Goal: Task Accomplishment & Management: Manage account settings

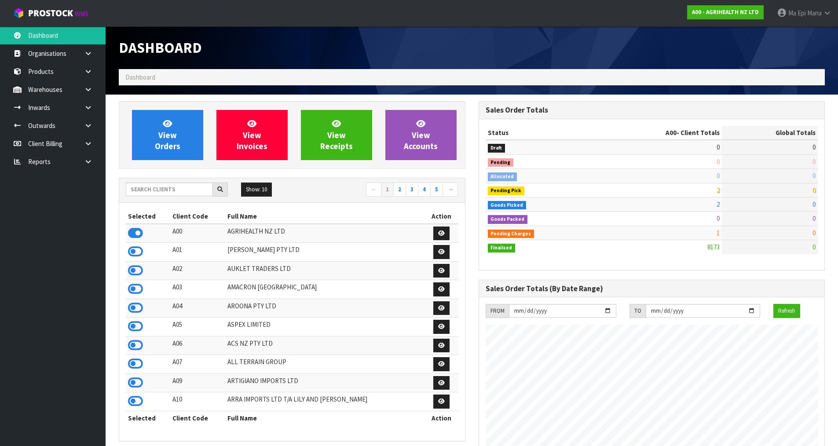
scroll to position [667, 360]
click at [159, 194] on input "text" at bounding box center [169, 190] width 87 height 14
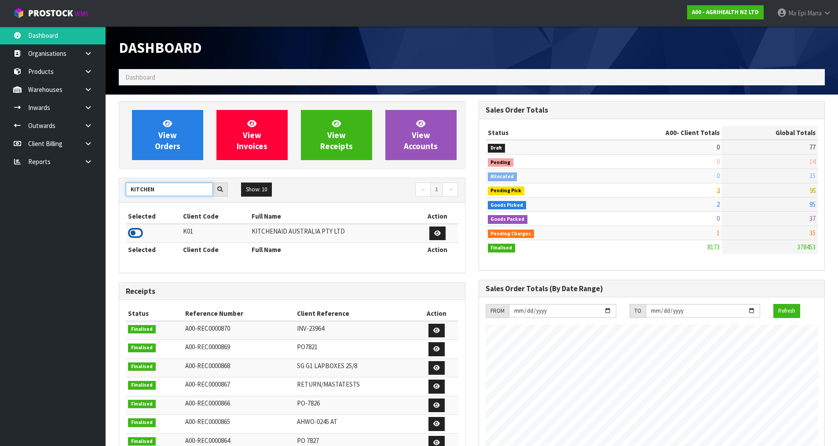
type input "KITCHEN"
click at [133, 235] on icon at bounding box center [135, 233] width 15 height 13
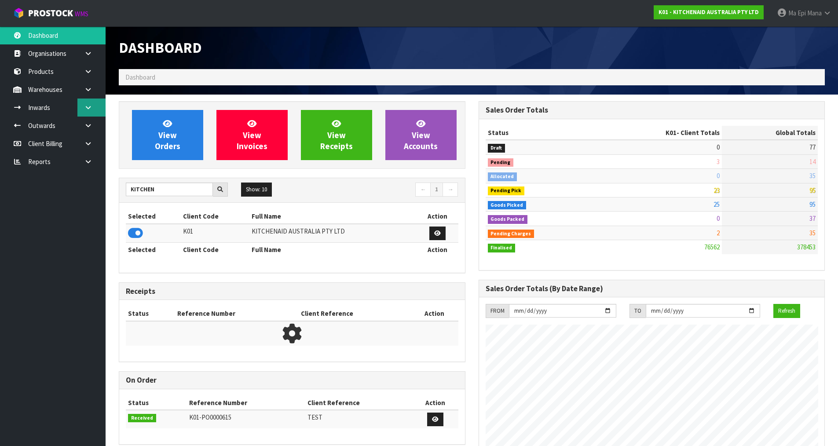
click at [93, 110] on link at bounding box center [91, 108] width 28 height 18
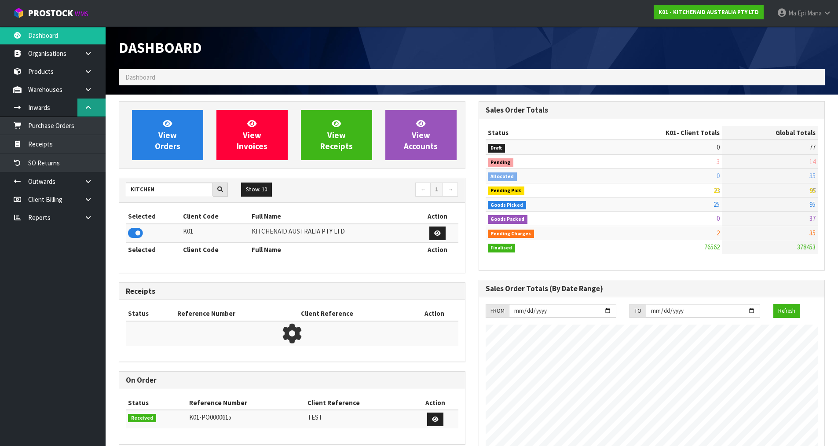
scroll to position [667, 360]
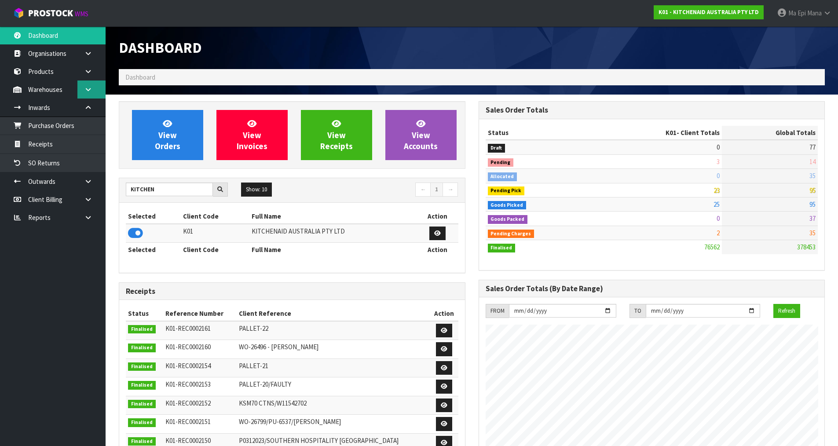
click at [100, 84] on link at bounding box center [91, 90] width 28 height 18
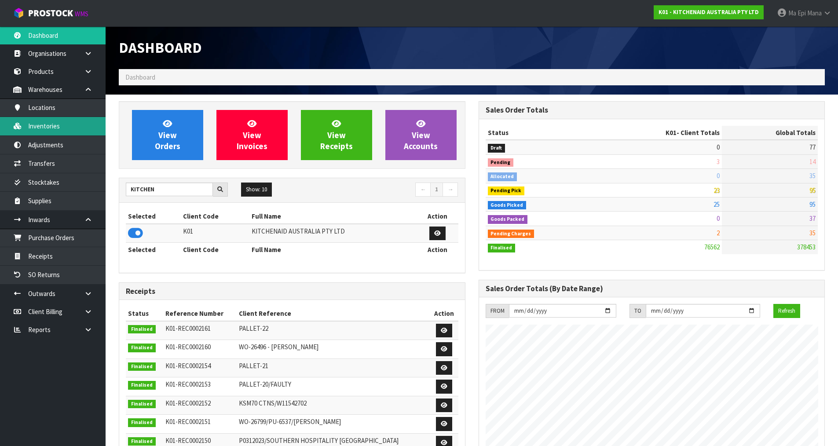
click at [77, 123] on link "Inventories" at bounding box center [53, 126] width 106 height 18
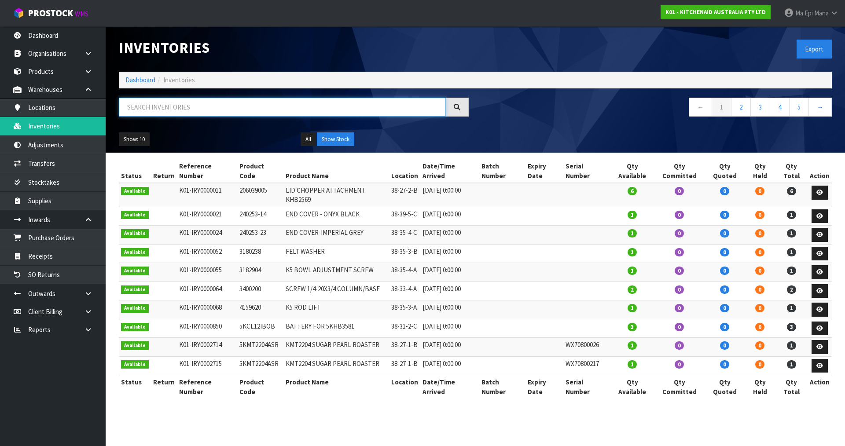
click at [165, 107] on input "text" at bounding box center [282, 107] width 327 height 19
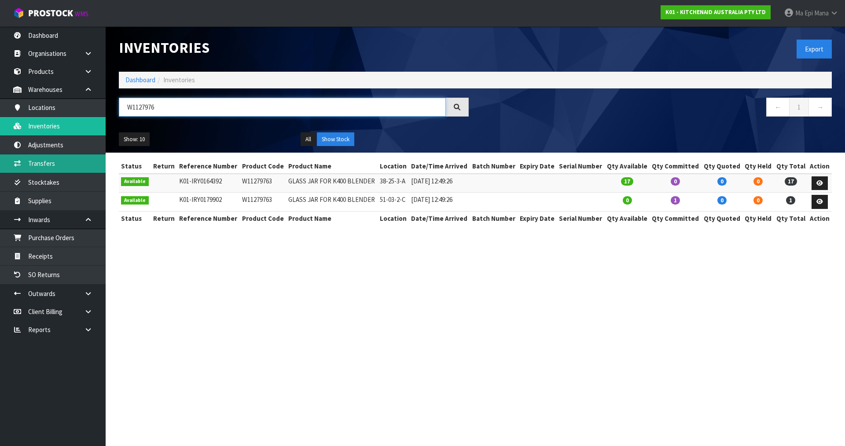
type input "W1127976"
click at [40, 170] on link "Transfers" at bounding box center [53, 163] width 106 height 18
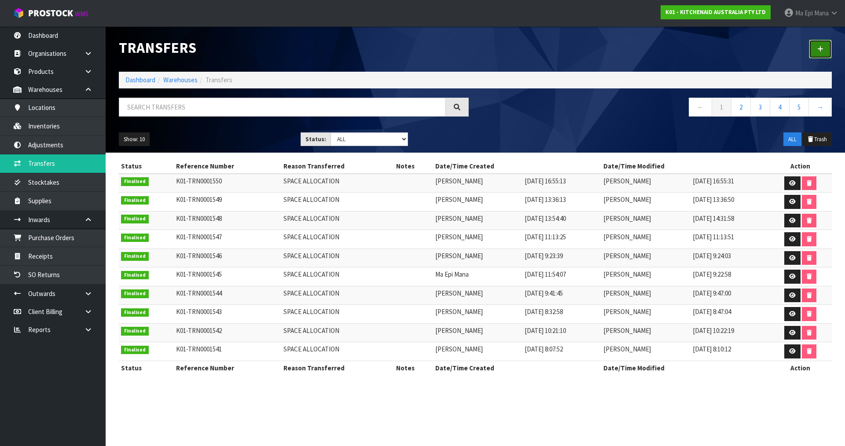
click at [821, 50] on icon at bounding box center [820, 49] width 6 height 7
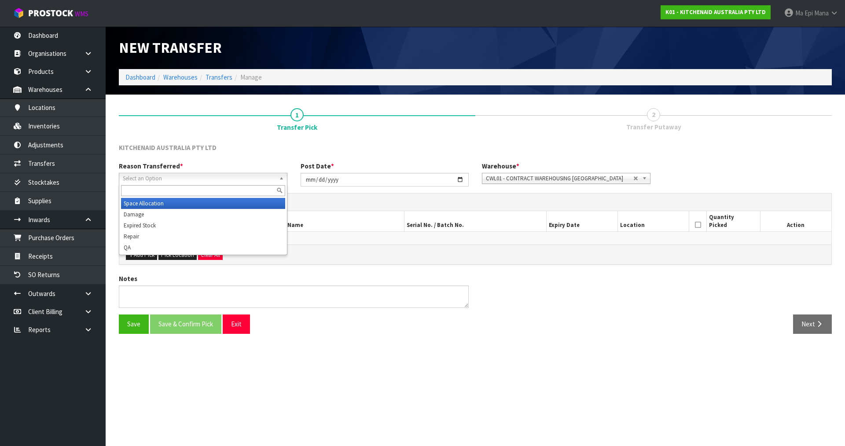
click at [205, 181] on span "Select an Option" at bounding box center [199, 178] width 153 height 11
click at [185, 205] on li "Space Allocation" at bounding box center [203, 203] width 164 height 11
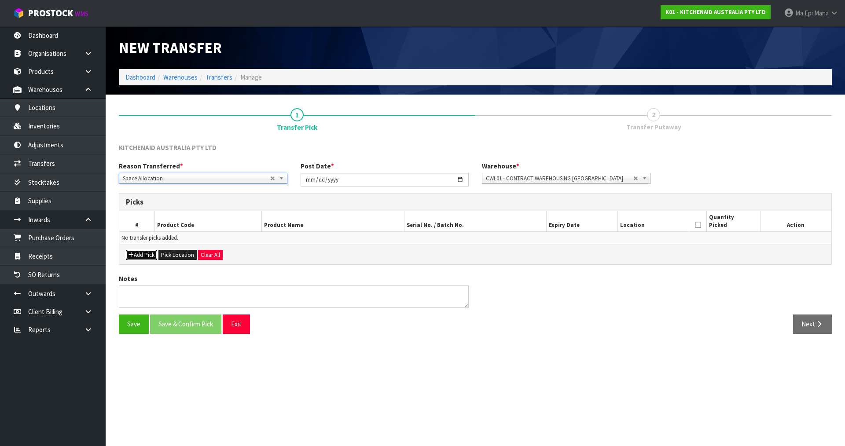
click at [150, 257] on button "Add Pick" at bounding box center [141, 255] width 31 height 11
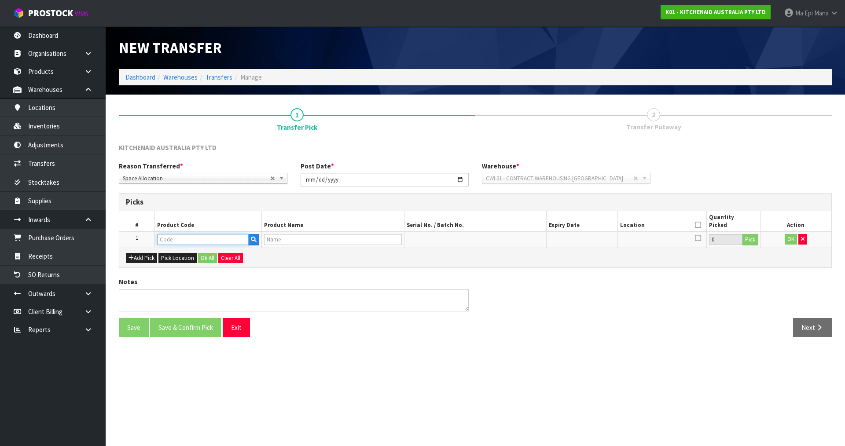
click at [188, 243] on input "text" at bounding box center [203, 239] width 92 height 11
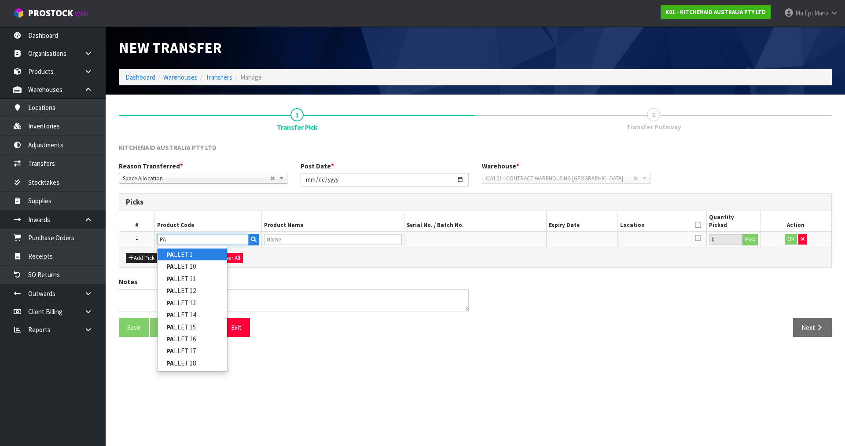
type input "P"
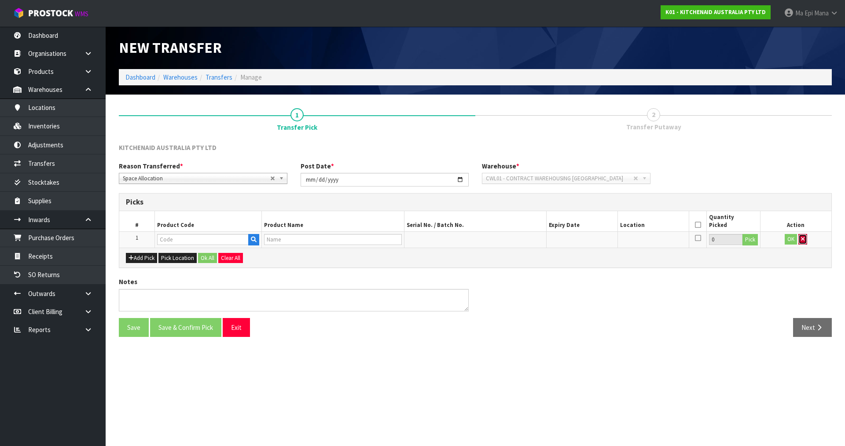
click at [802, 240] on icon "button" at bounding box center [803, 239] width 4 height 6
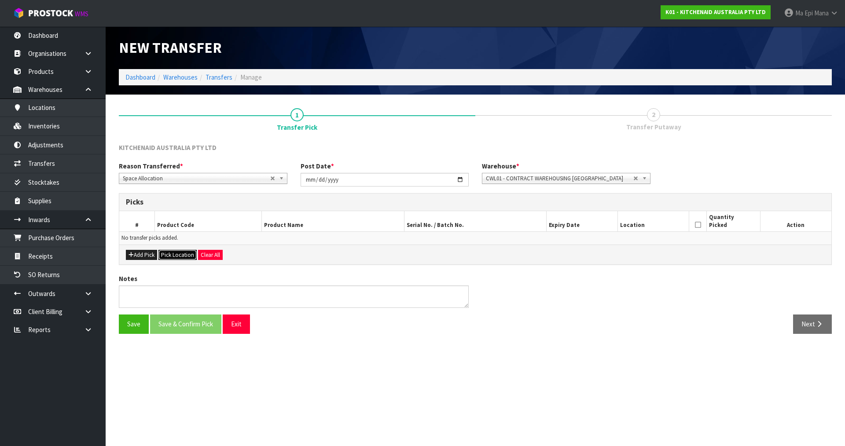
click at [179, 252] on button "Pick Location" at bounding box center [177, 255] width 38 height 11
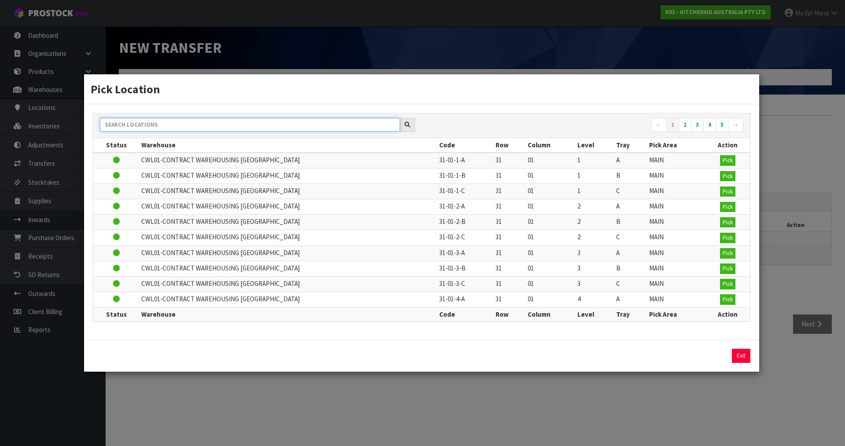
click at [188, 125] on input "text" at bounding box center [250, 125] width 300 height 14
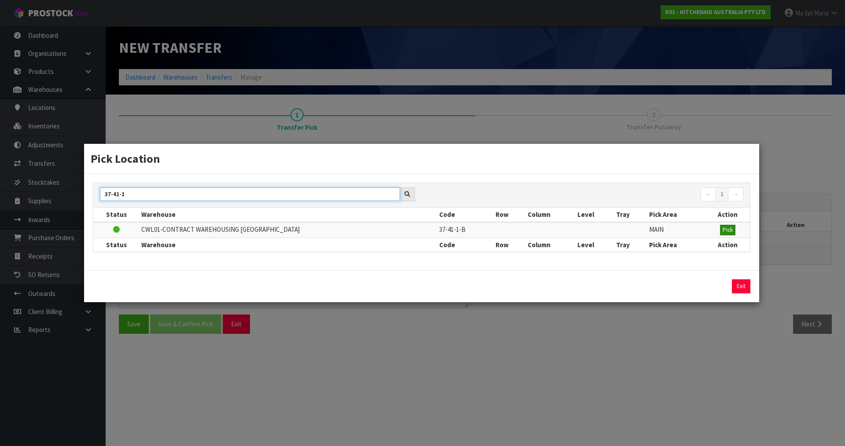
type input "37-41-1"
click at [732, 233] on button "Pick" at bounding box center [727, 230] width 15 height 11
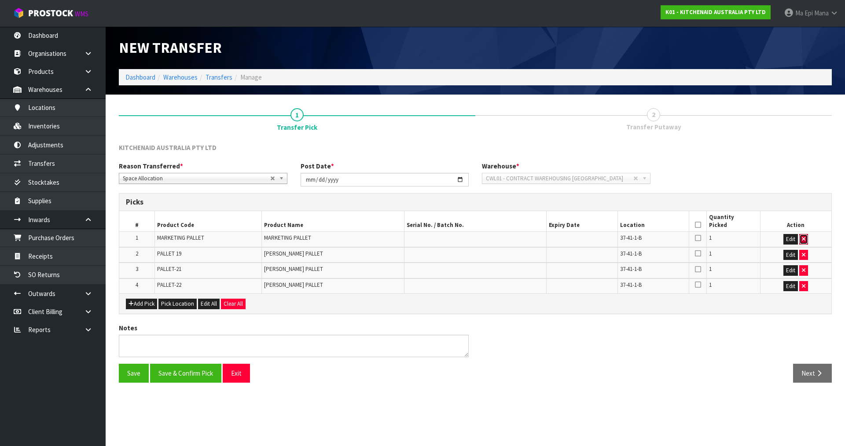
click at [807, 239] on button "button" at bounding box center [803, 239] width 9 height 11
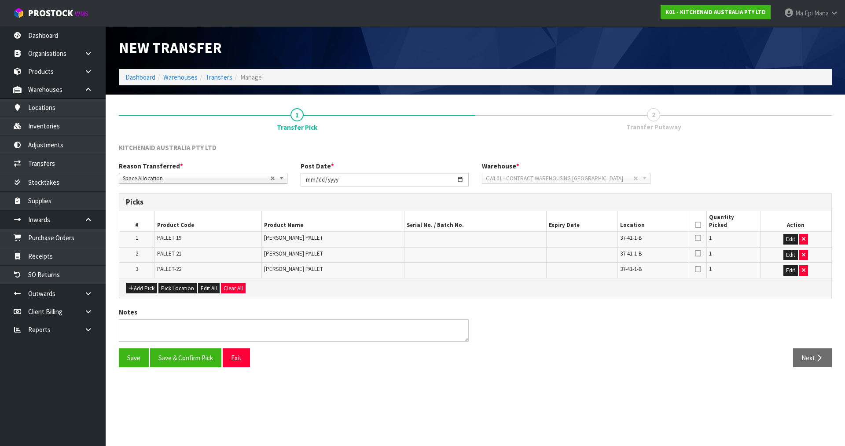
click at [700, 225] on icon at bounding box center [698, 225] width 6 height 0
click at [140, 361] on button "Save" at bounding box center [134, 358] width 30 height 19
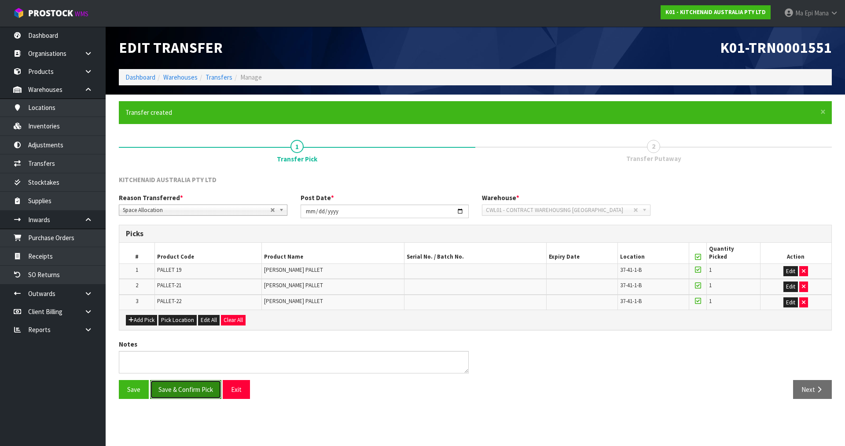
click at [174, 388] on button "Save & Confirm Pick" at bounding box center [185, 389] width 71 height 19
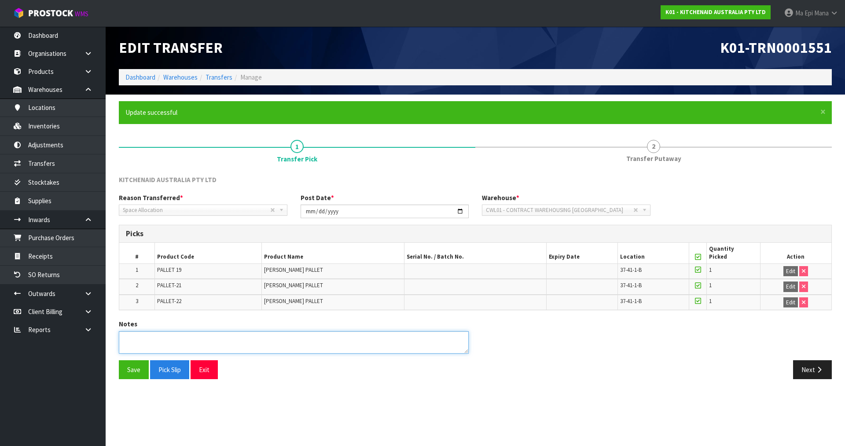
click at [187, 339] on textarea at bounding box center [294, 342] width 350 height 22
type textarea "MOVE TO WAREHOUSE 3"
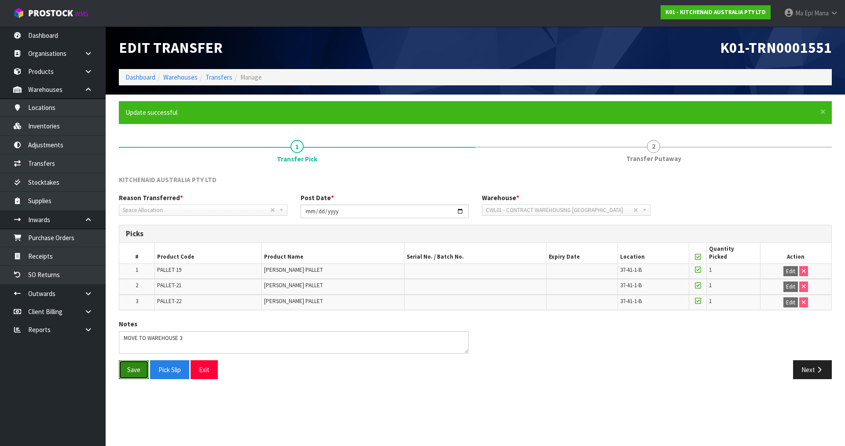
click at [126, 372] on button "Save" at bounding box center [134, 369] width 30 height 19
click at [700, 257] on icon at bounding box center [698, 257] width 6 height 0
click at [128, 374] on button "Save" at bounding box center [134, 369] width 30 height 19
click at [173, 376] on button "Pick Slip" at bounding box center [169, 369] width 39 height 19
click at [213, 374] on button "Exit" at bounding box center [204, 369] width 27 height 19
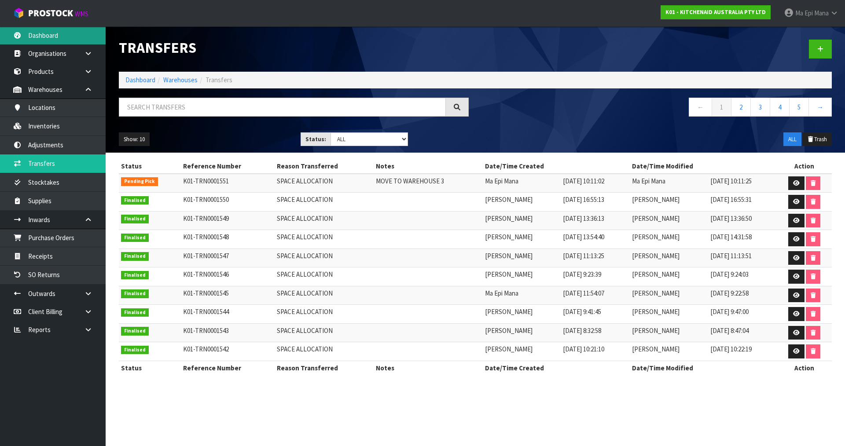
click at [54, 34] on link "Dashboard" at bounding box center [53, 35] width 106 height 18
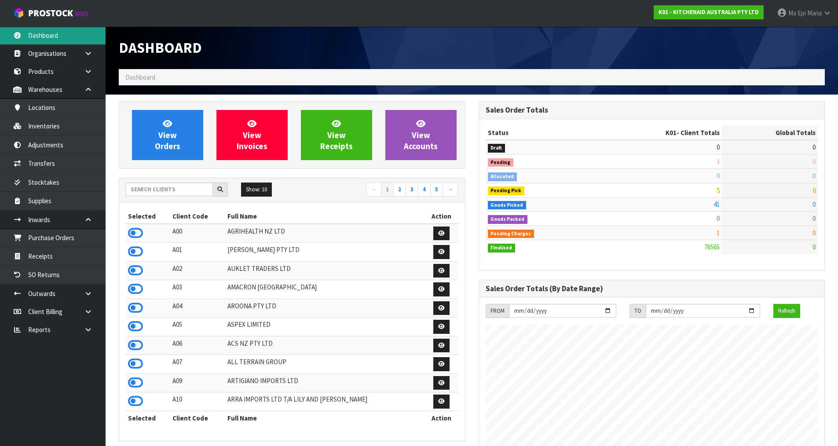
scroll to position [667, 360]
click at [160, 187] on input "text" at bounding box center [169, 190] width 87 height 14
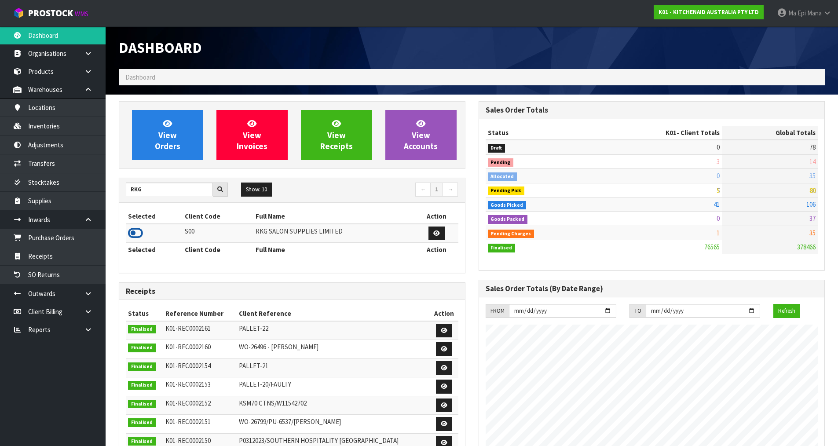
click at [137, 232] on icon at bounding box center [135, 233] width 15 height 13
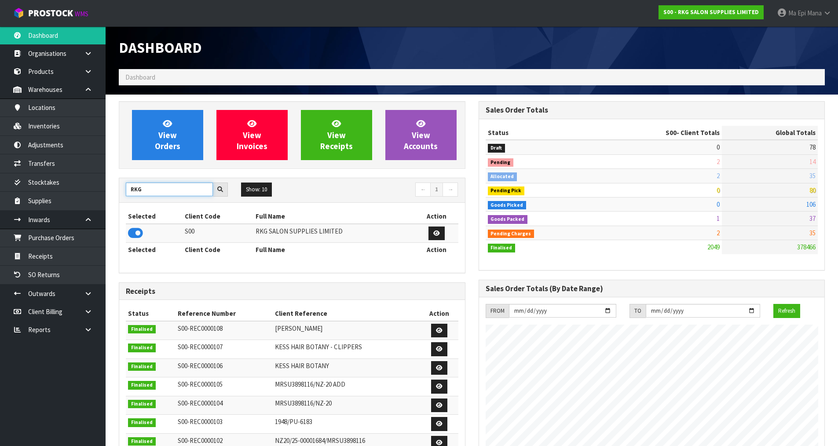
click at [167, 190] on input "RKG" at bounding box center [169, 190] width 87 height 14
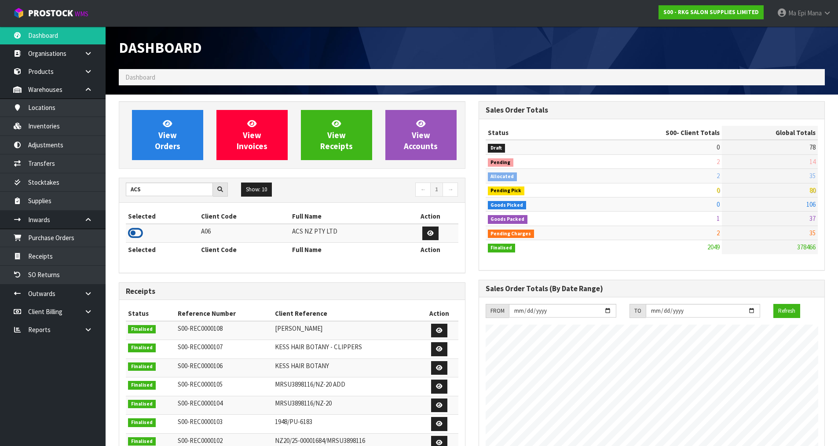
click at [134, 235] on icon at bounding box center [135, 233] width 15 height 13
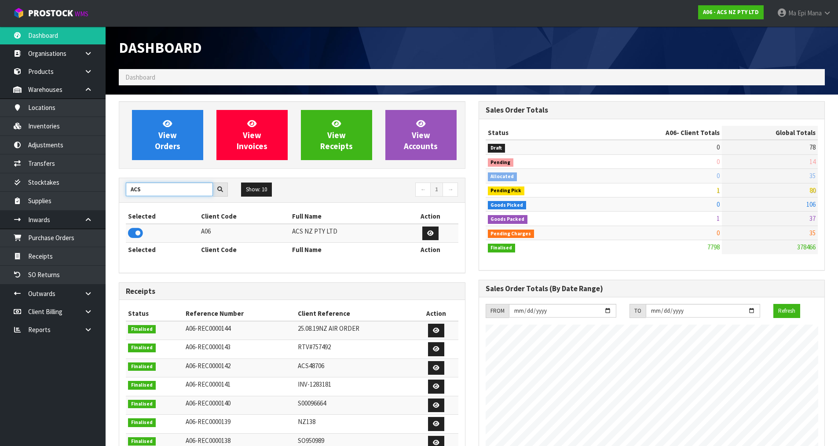
click at [161, 192] on input "ACS" at bounding box center [169, 190] width 87 height 14
type input "CYB"
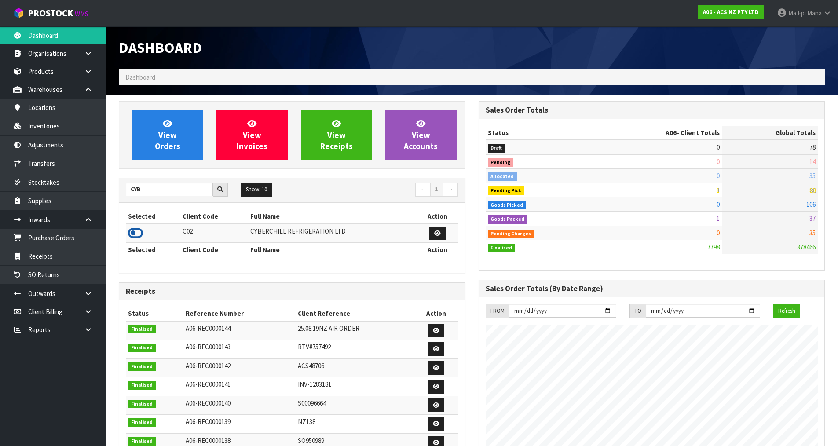
click at [134, 231] on icon at bounding box center [135, 233] width 15 height 13
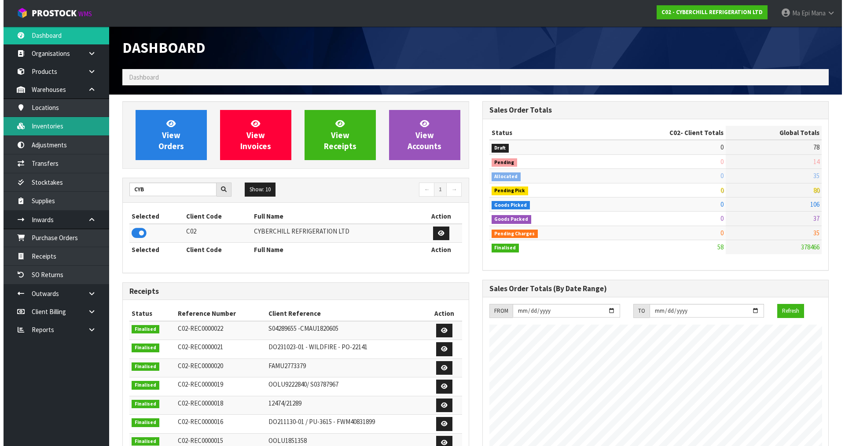
scroll to position [538, 360]
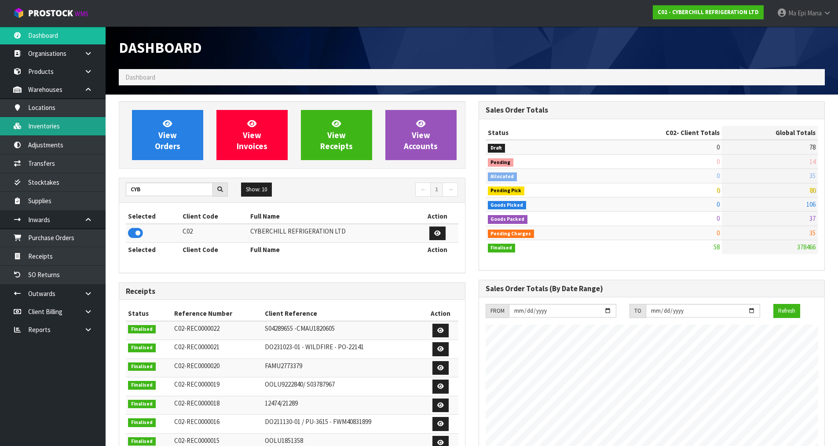
click at [80, 128] on link "Inventories" at bounding box center [53, 126] width 106 height 18
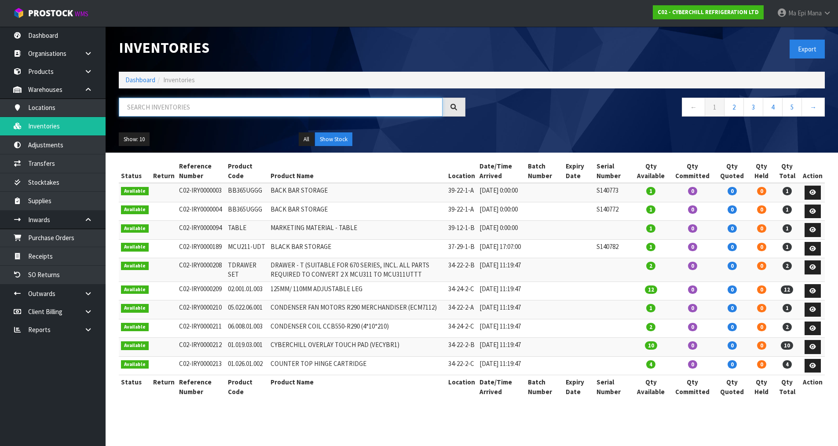
click at [209, 107] on input "text" at bounding box center [281, 107] width 324 height 19
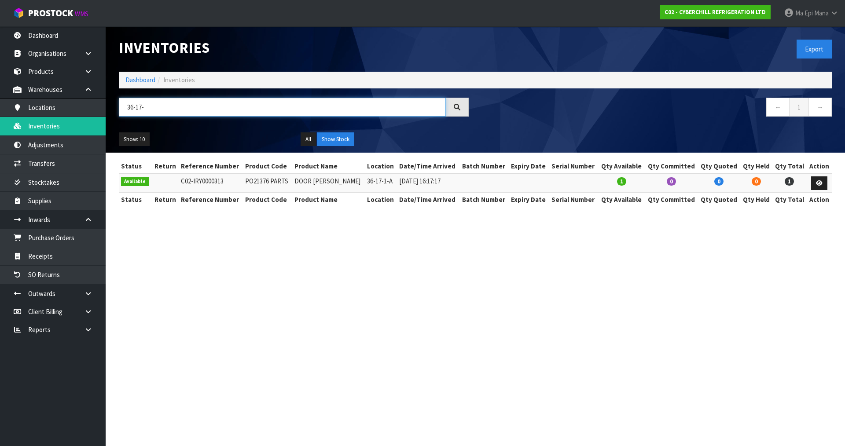
click at [220, 103] on input "36-17-" at bounding box center [282, 107] width 327 height 19
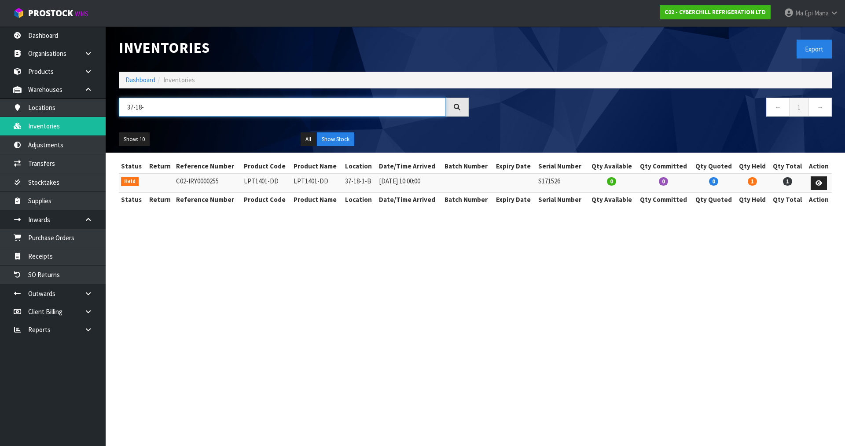
type input "37-18-"
click at [265, 183] on td "LPT1401-DD" at bounding box center [267, 183] width 50 height 19
copy tr "LPT1401-DD"
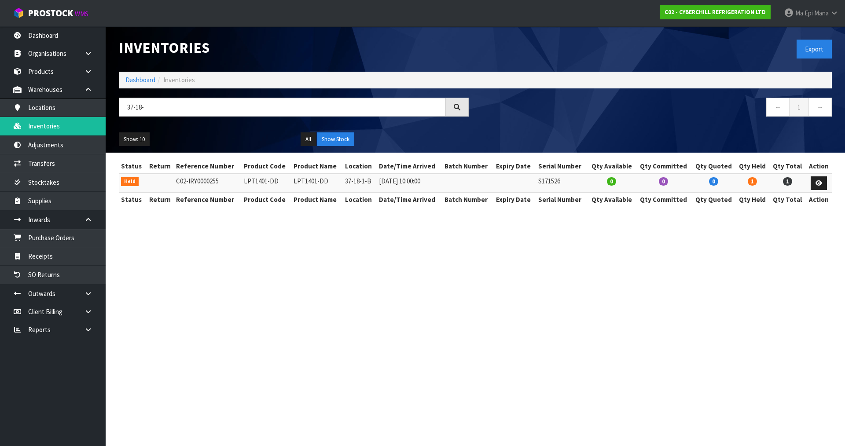
click at [828, 180] on td at bounding box center [818, 183] width 26 height 19
click at [823, 182] on link at bounding box center [819, 183] width 16 height 14
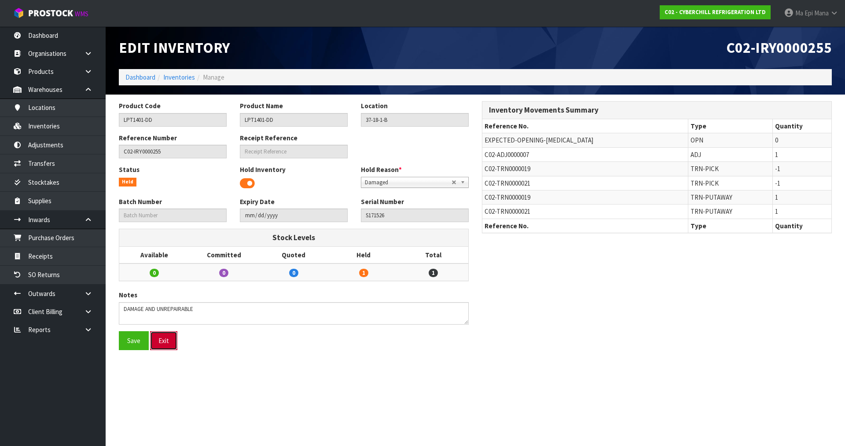
click at [163, 339] on button "Exit" at bounding box center [163, 340] width 27 height 19
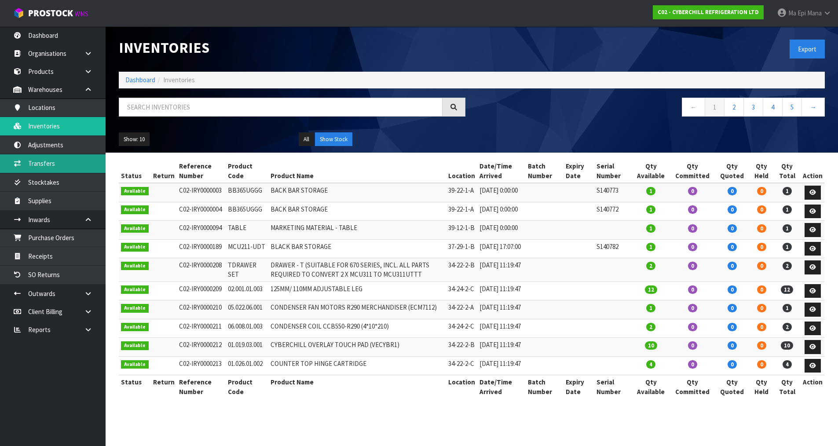
click at [70, 169] on link "Transfers" at bounding box center [53, 163] width 106 height 18
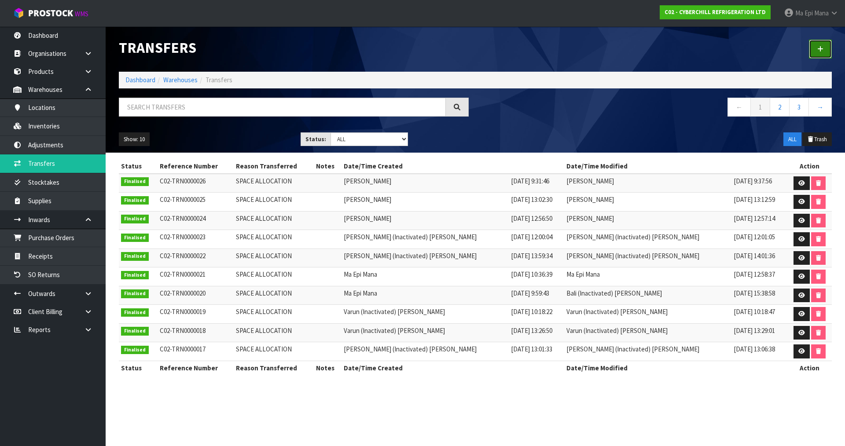
click at [817, 53] on link at bounding box center [820, 49] width 23 height 19
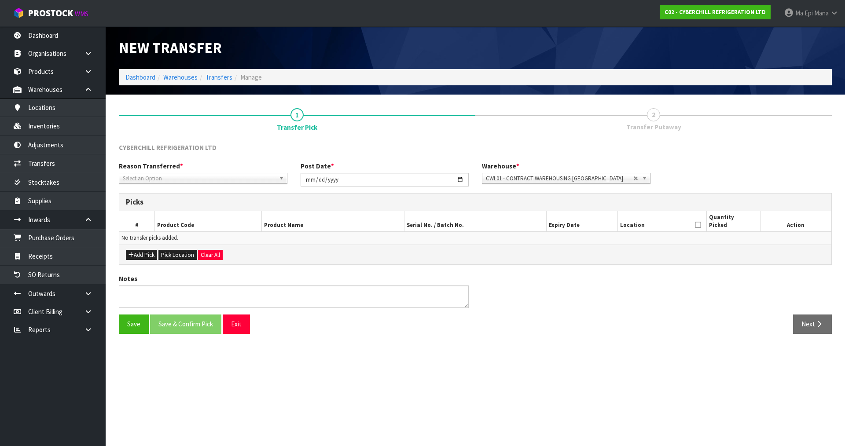
click at [195, 186] on div "Reason Transferred * Space Allocation Damage Expired Stock Repair QA Select an …" at bounding box center [475, 178] width 726 height 32
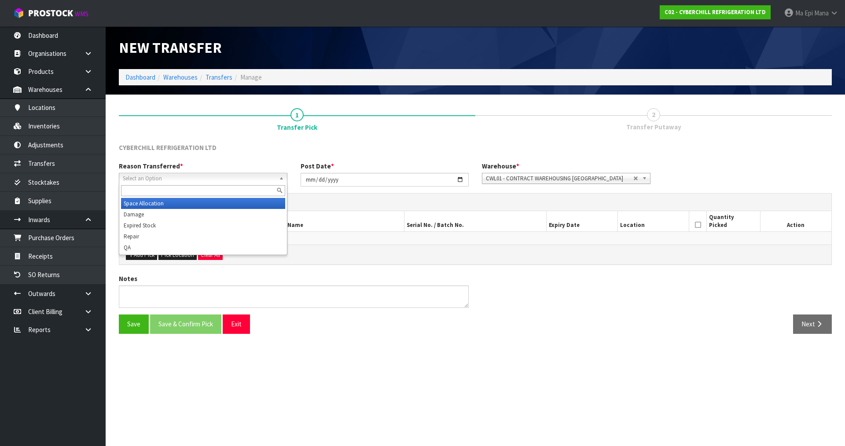
click at [200, 180] on span "Select an Option" at bounding box center [199, 178] width 153 height 11
click at [184, 202] on li "Space Allocation" at bounding box center [203, 203] width 164 height 11
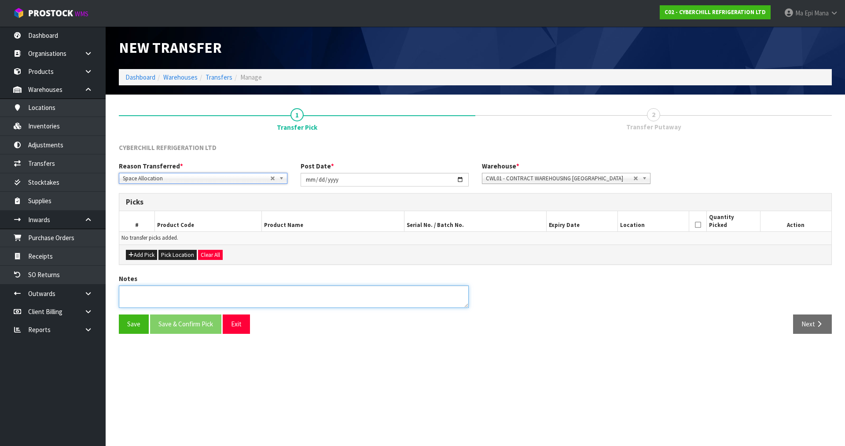
click at [165, 294] on textarea at bounding box center [294, 297] width 350 height 22
click at [202, 293] on textarea at bounding box center [294, 297] width 350 height 22
type textarea "MOVED TO WAREHOUSE 3"
click at [154, 255] on button "Add Pick" at bounding box center [141, 255] width 31 height 11
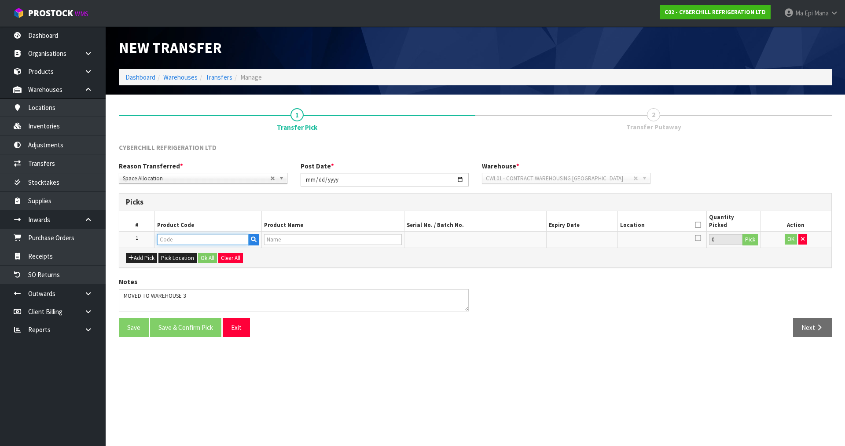
click at [166, 243] on input "text" at bounding box center [203, 239] width 92 height 11
paste input "LPT1401-DD"
type input "LPT1401-DD"
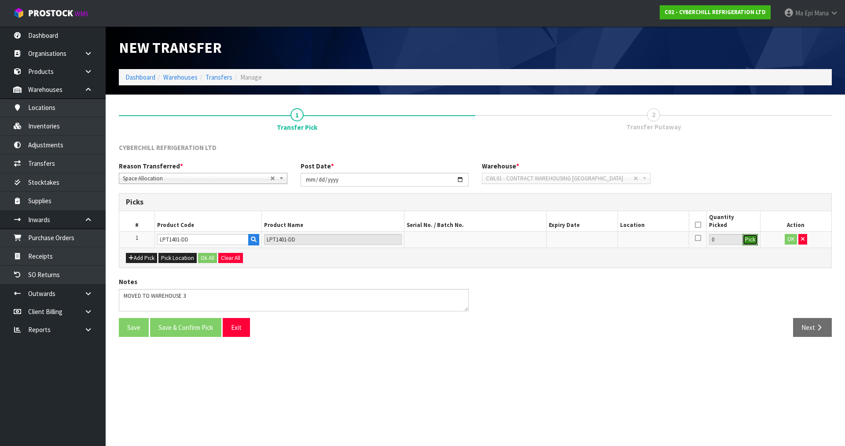
click at [750, 240] on button "Pick" at bounding box center [749, 239] width 15 height 11
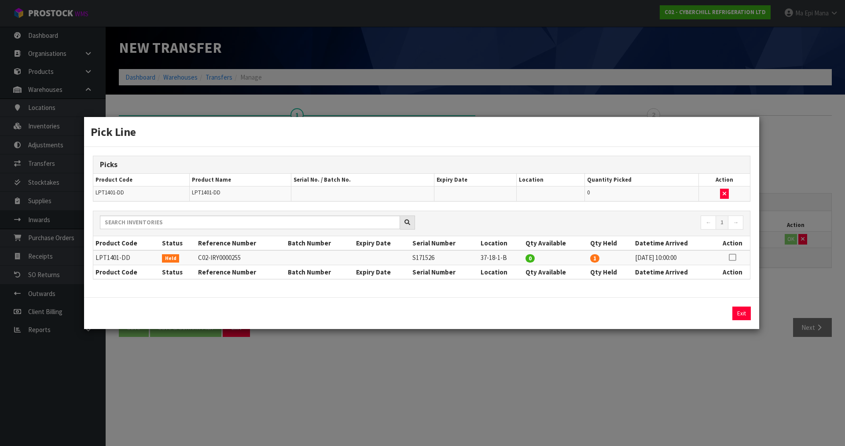
click at [733, 257] on icon at bounding box center [732, 257] width 7 height 0
click at [705, 310] on button "Assign Pick" at bounding box center [712, 314] width 36 height 14
type input "1"
click at [738, 309] on button "Exit" at bounding box center [741, 314] width 18 height 14
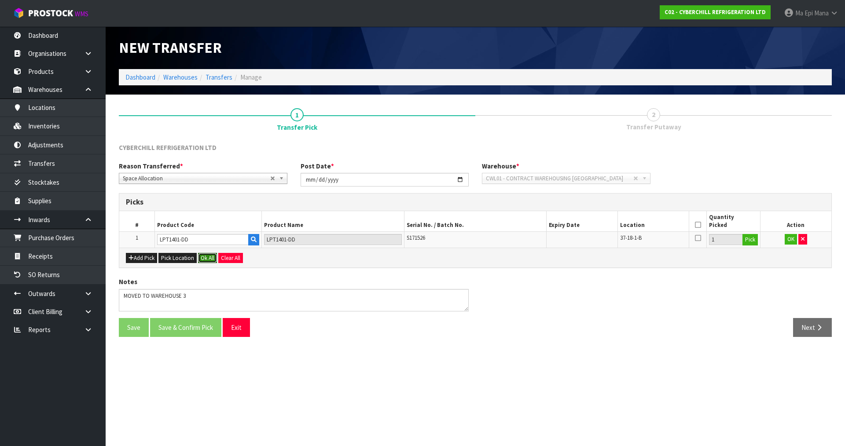
click at [209, 256] on button "Ok All" at bounding box center [207, 258] width 19 height 11
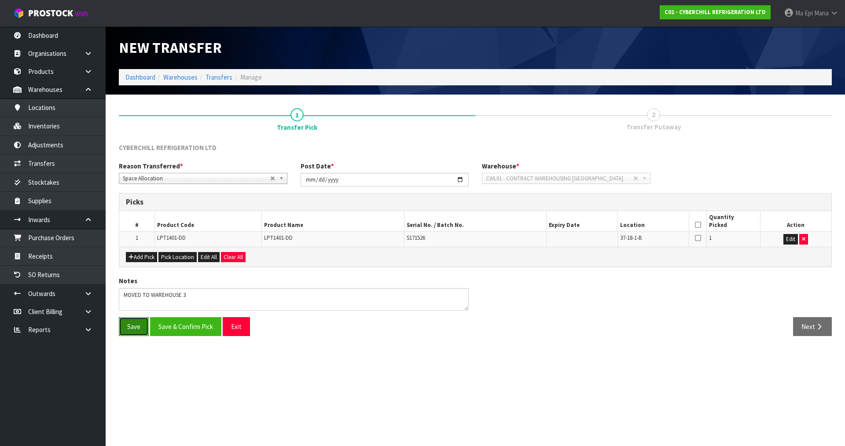
click at [130, 330] on button "Save" at bounding box center [134, 326] width 30 height 19
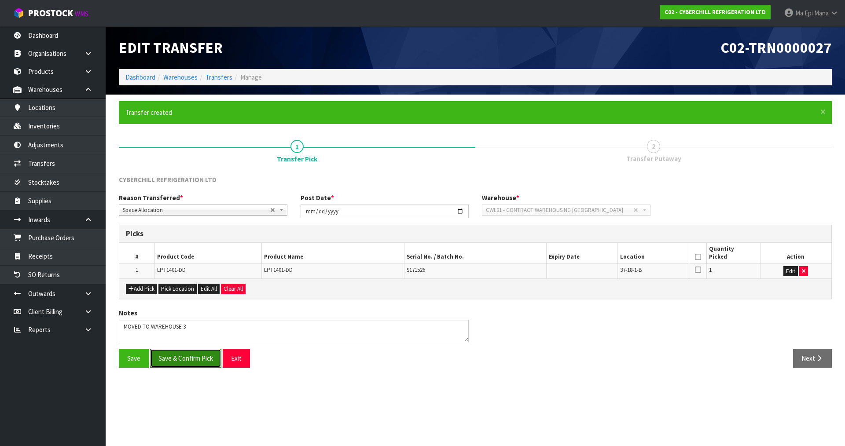
click at [192, 359] on button "Save & Confirm Pick" at bounding box center [185, 358] width 71 height 19
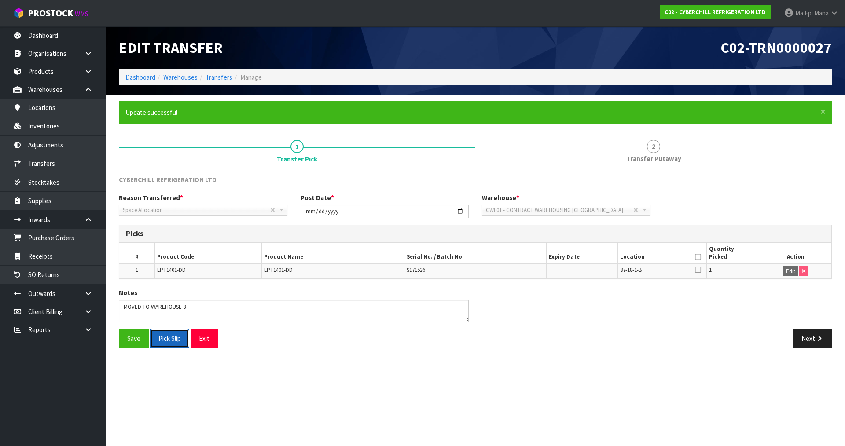
click at [167, 336] on button "Pick Slip" at bounding box center [169, 338] width 39 height 19
click at [209, 335] on button "Exit" at bounding box center [204, 338] width 27 height 19
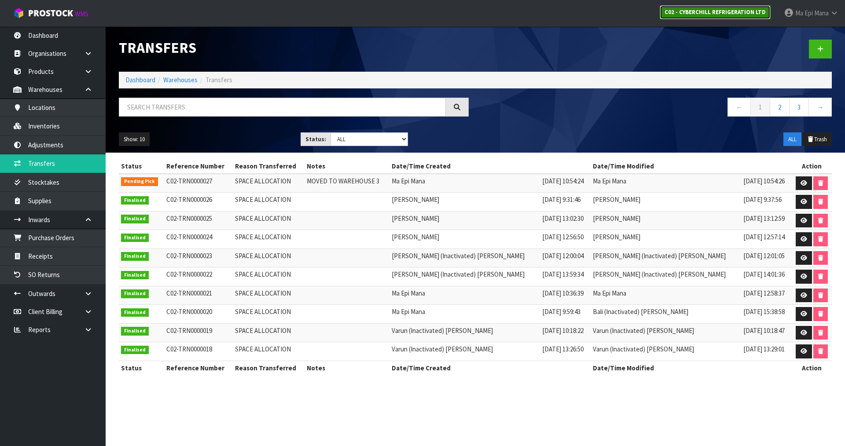
click at [724, 14] on strong "C02 - CYBERCHILL REFRIGERATION LTD" at bounding box center [715, 11] width 101 height 7
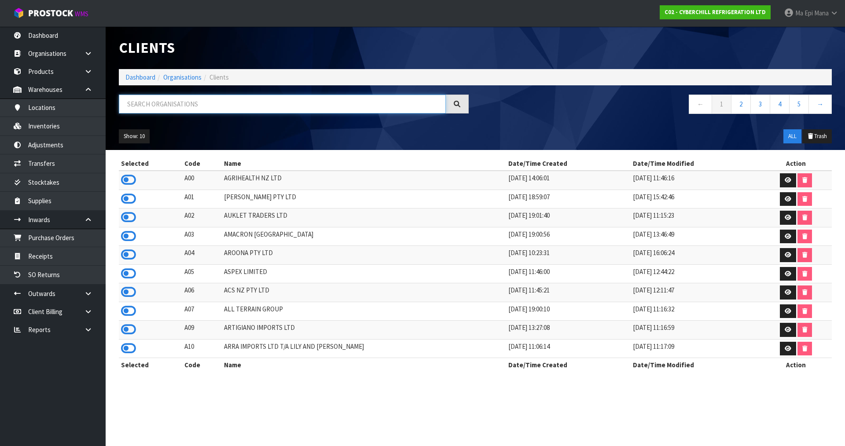
click at [281, 112] on input "text" at bounding box center [282, 104] width 327 height 19
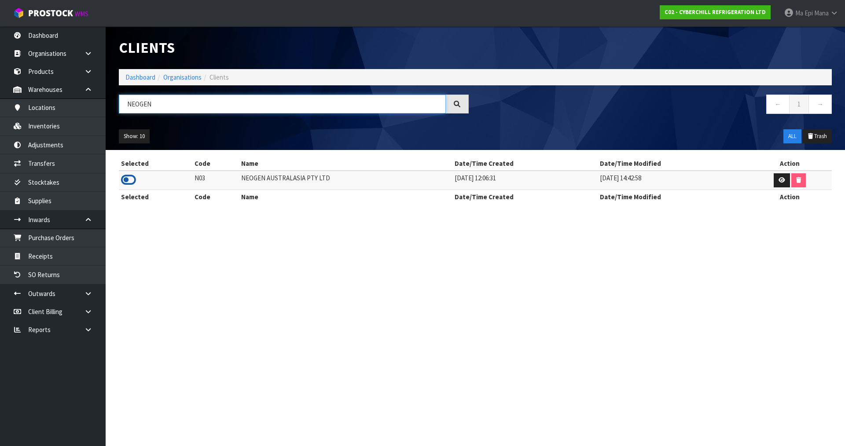
type input "NEOGEN"
click at [126, 180] on icon at bounding box center [128, 179] width 15 height 13
click at [69, 132] on link "Inventories" at bounding box center [53, 126] width 106 height 18
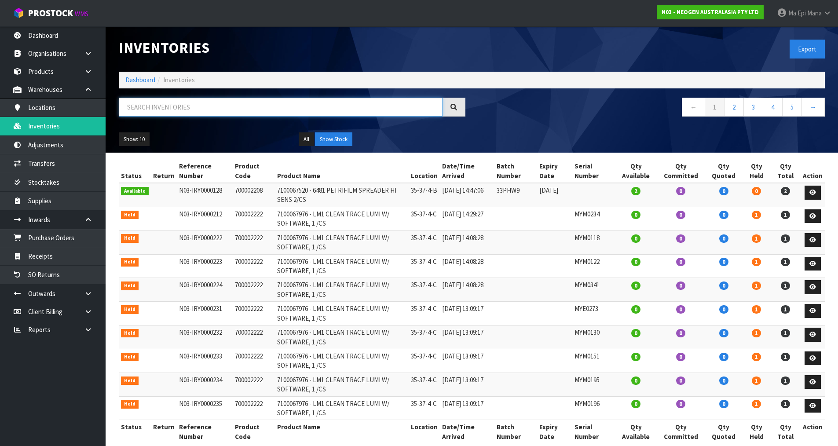
click at [231, 110] on input "text" at bounding box center [281, 107] width 324 height 19
paste input "MZG0486"
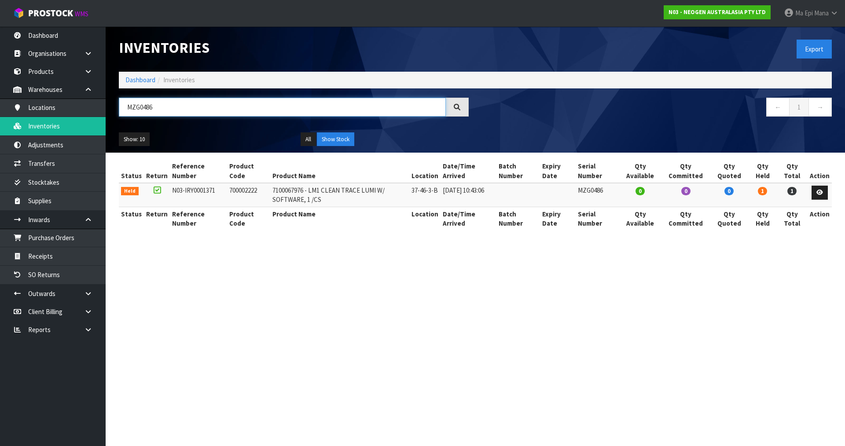
click at [185, 109] on input "MZG0486" at bounding box center [282, 107] width 327 height 19
type input "MZK0163"
drag, startPoint x: 142, startPoint y: 191, endPoint x: 125, endPoint y: 194, distance: 16.5
click at [125, 194] on tr "Held N03-IRY0001306 700002222 7100067976 - LM1 CLEAN TRACE LUMI W/ SOFTWARE, 1 …" at bounding box center [475, 195] width 713 height 24
click at [820, 13] on span "Mana" at bounding box center [821, 13] width 15 height 8
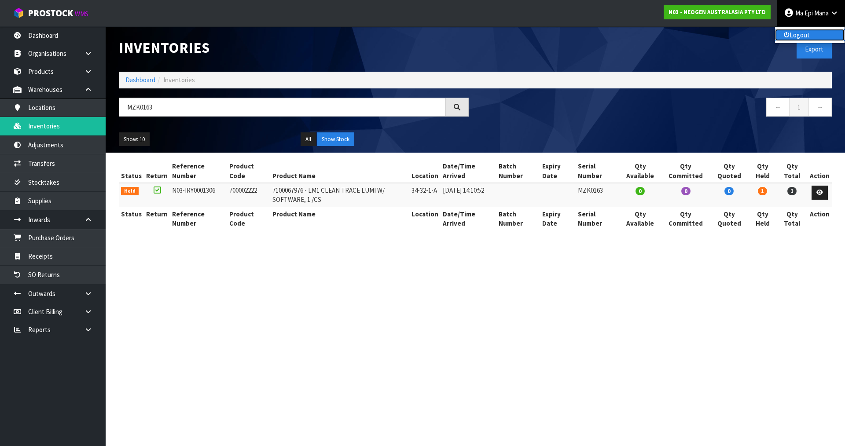
click at [816, 35] on link "Logout" at bounding box center [810, 35] width 70 height 12
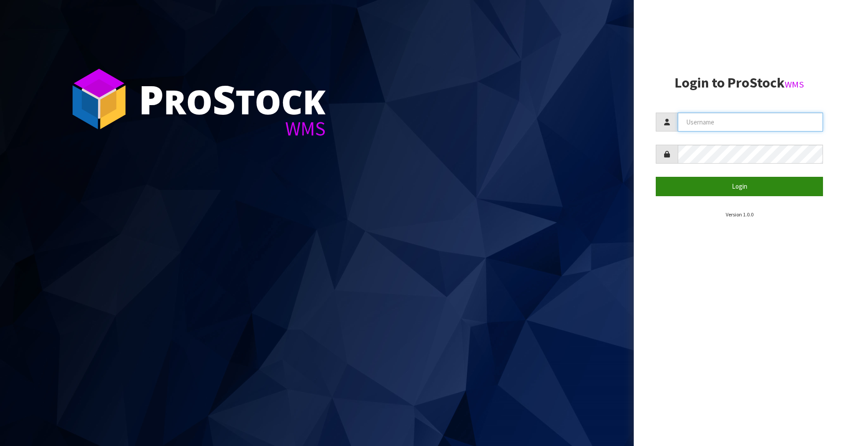
type input "Mana"
click at [714, 190] on button "Login" at bounding box center [739, 186] width 167 height 19
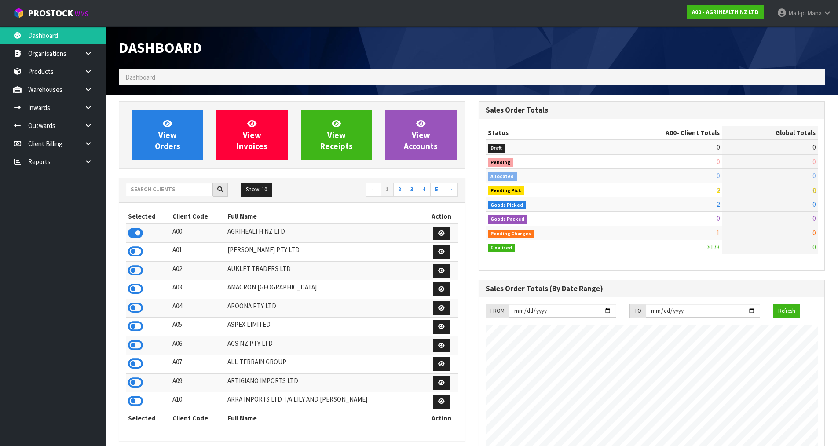
scroll to position [667, 360]
click at [162, 187] on input "text" at bounding box center [169, 190] width 87 height 14
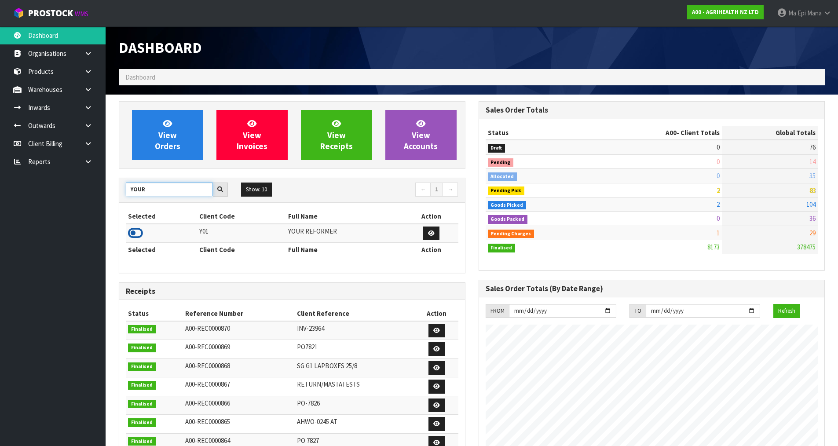
type input "YOUR"
click at [138, 228] on icon at bounding box center [135, 233] width 15 height 13
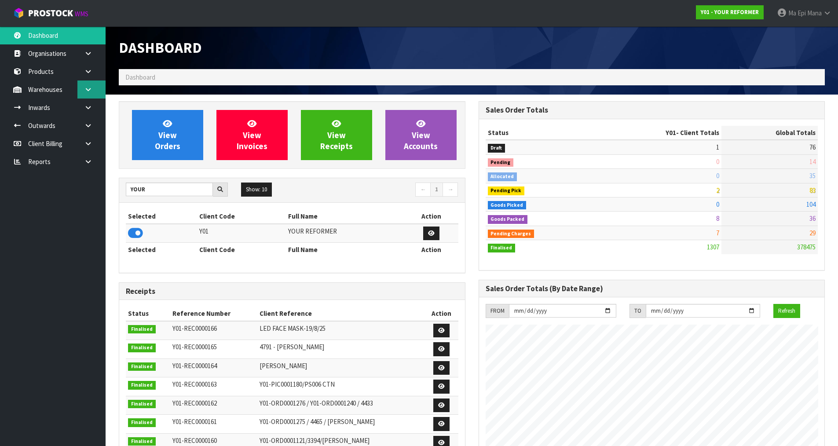
click at [97, 92] on link at bounding box center [91, 90] width 28 height 18
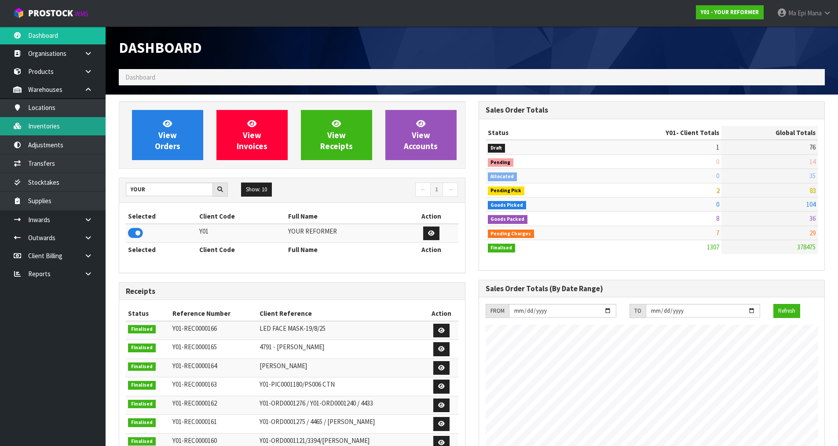
click at [73, 125] on link "Inventories" at bounding box center [53, 126] width 106 height 18
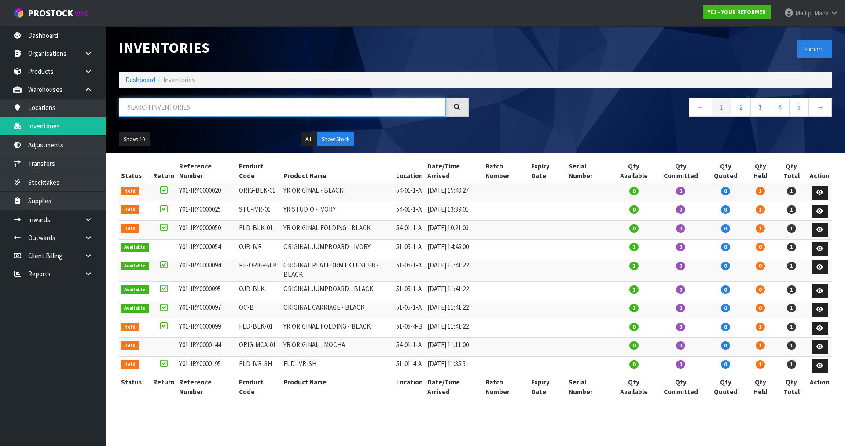
click at [176, 111] on input "text" at bounding box center [282, 107] width 327 height 19
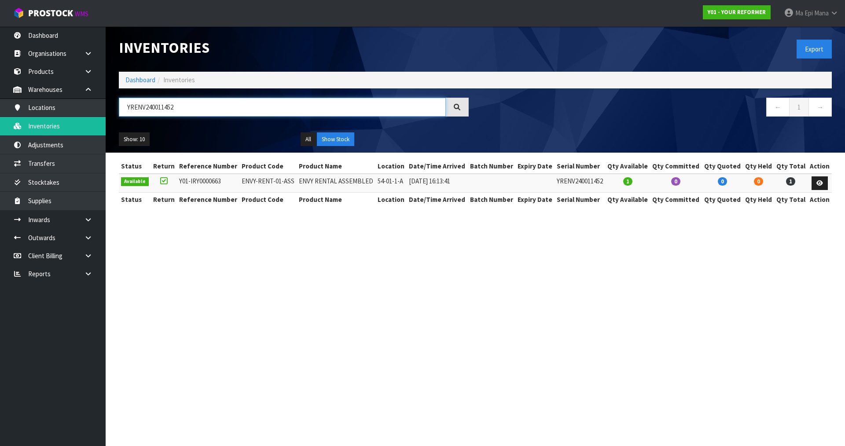
type input "YRENV240011452"
drag, startPoint x: 608, startPoint y: 182, endPoint x: 554, endPoint y: 180, distance: 54.6
click at [554, 180] on tr "Available Y01-IRY0000663 ENVY-RENT-01-ASS ENVY RENTAL ASSEMBLED 54-01-1-A 08/08…" at bounding box center [475, 183] width 713 height 19
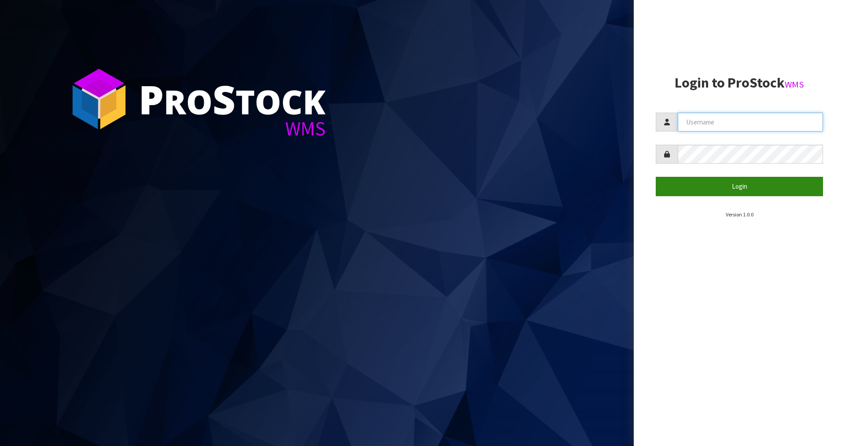
type input "Mana"
click at [724, 183] on button "Login" at bounding box center [739, 186] width 167 height 19
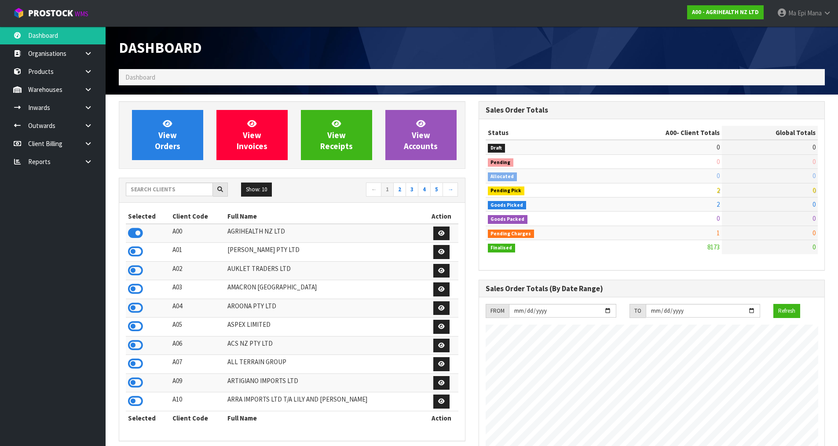
scroll to position [667, 360]
